Goal: Find specific page/section: Find specific page/section

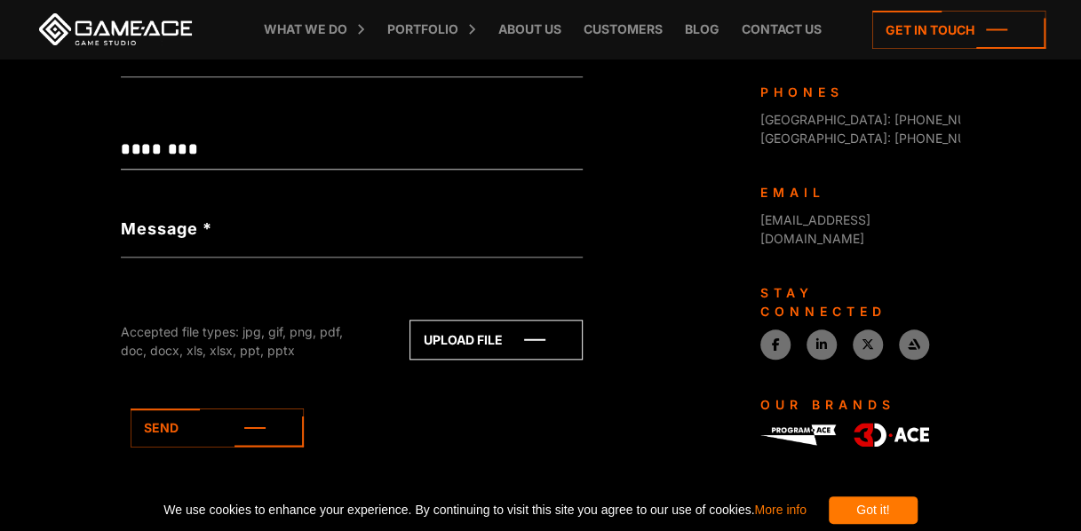
scroll to position [829, 0]
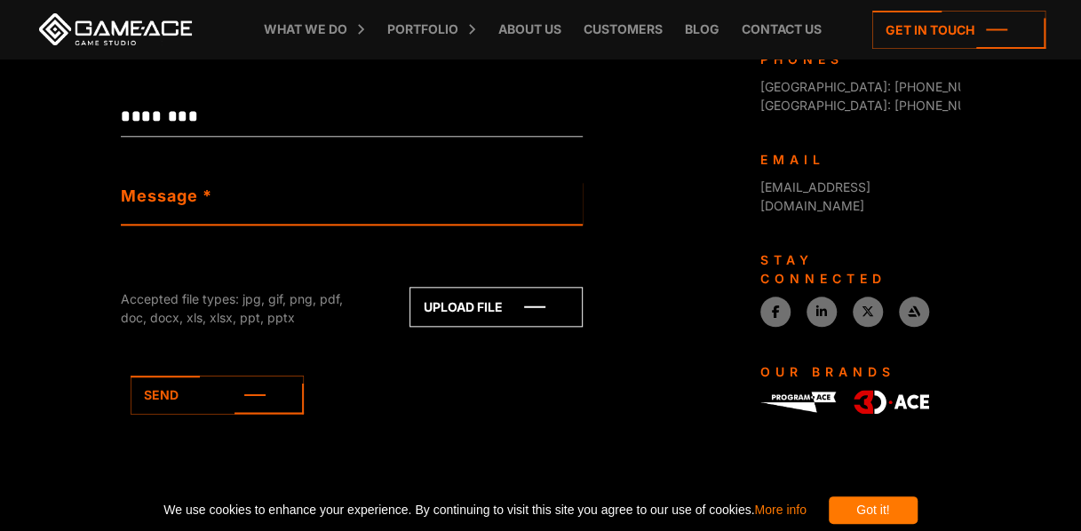
click at [247, 204] on textarea "Message *" at bounding box center [352, 203] width 462 height 43
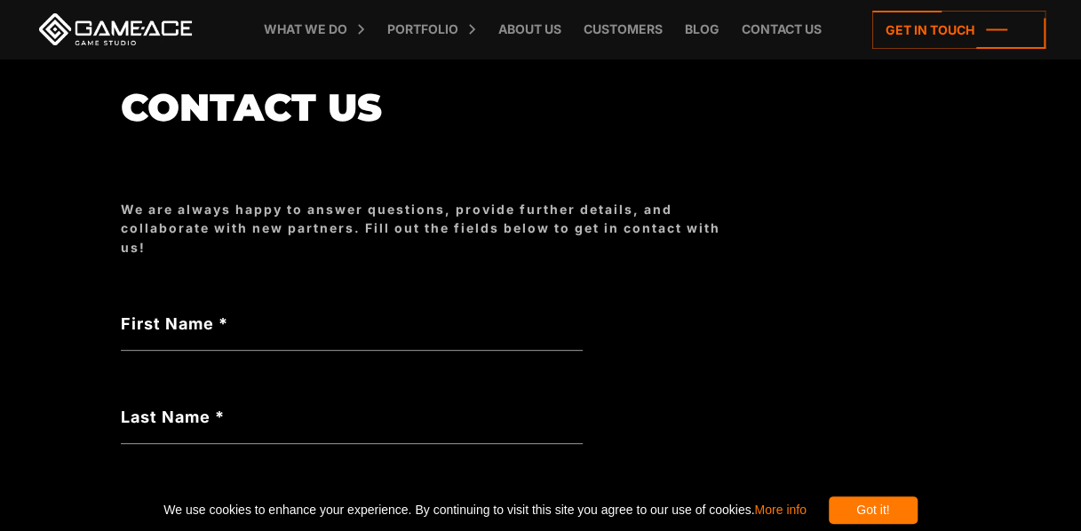
scroll to position [159, 0]
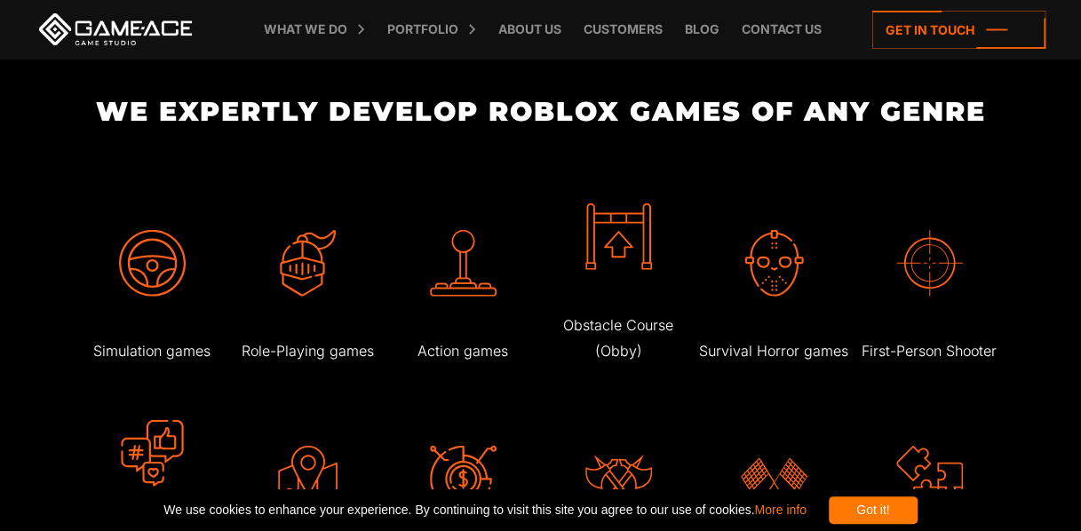
scroll to position [2310, 0]
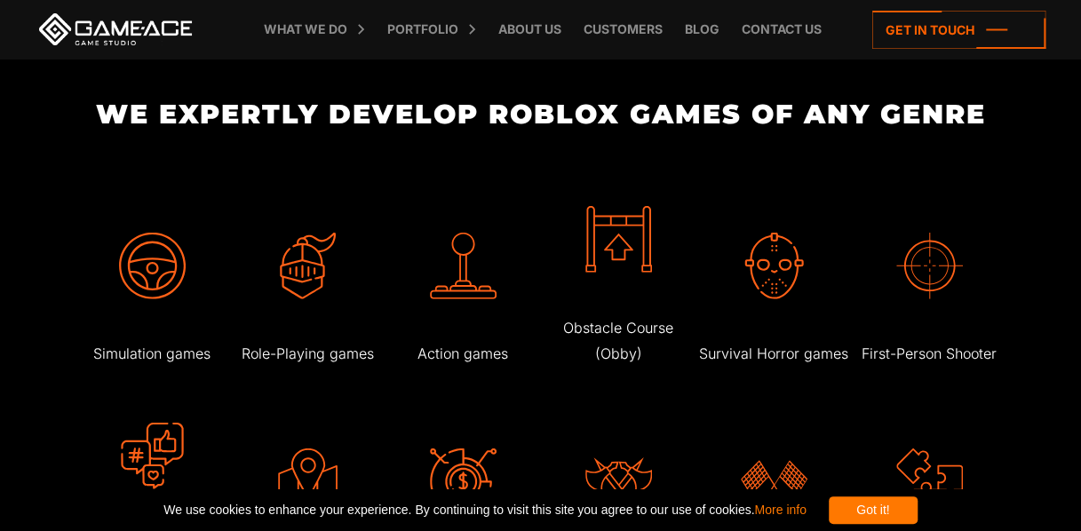
click at [778, 266] on img at bounding box center [774, 266] width 67 height 67
click at [786, 361] on p "Survival Horror games" at bounding box center [773, 354] width 151 height 26
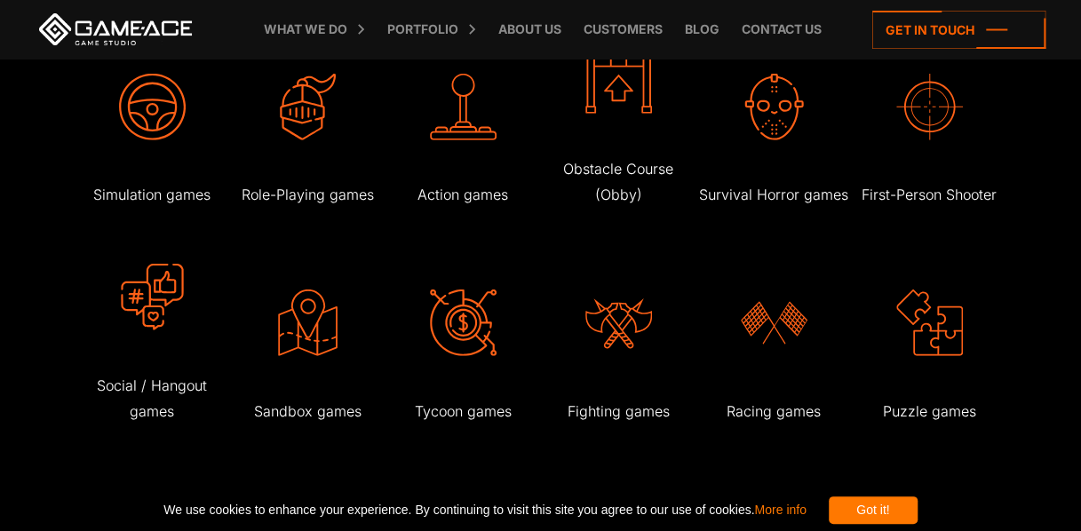
scroll to position [2548, 0]
